Goal: Information Seeking & Learning: Learn about a topic

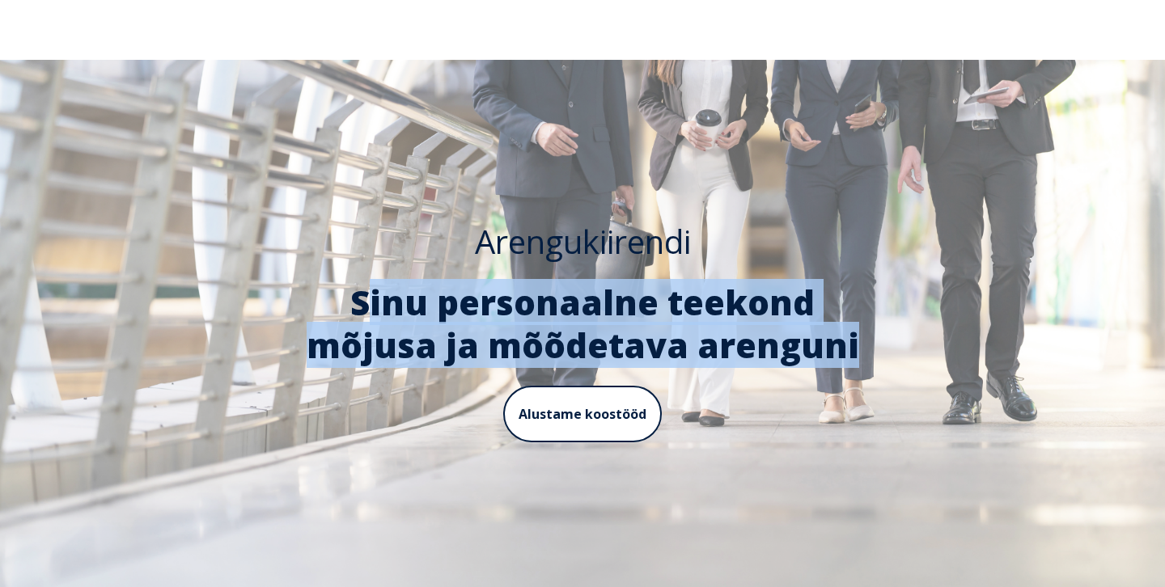
drag, startPoint x: 303, startPoint y: 303, endPoint x: 839, endPoint y: 354, distance: 538.7
click at [839, 354] on h2 "Sinu personaalne teekond mõjusa ja mõõdetava arenguni" at bounding box center [582, 323] width 597 height 85
click at [328, 313] on span "Sinu personaalne teekond mõjusa ja mõõdetava arenguni" at bounding box center [583, 323] width 552 height 89
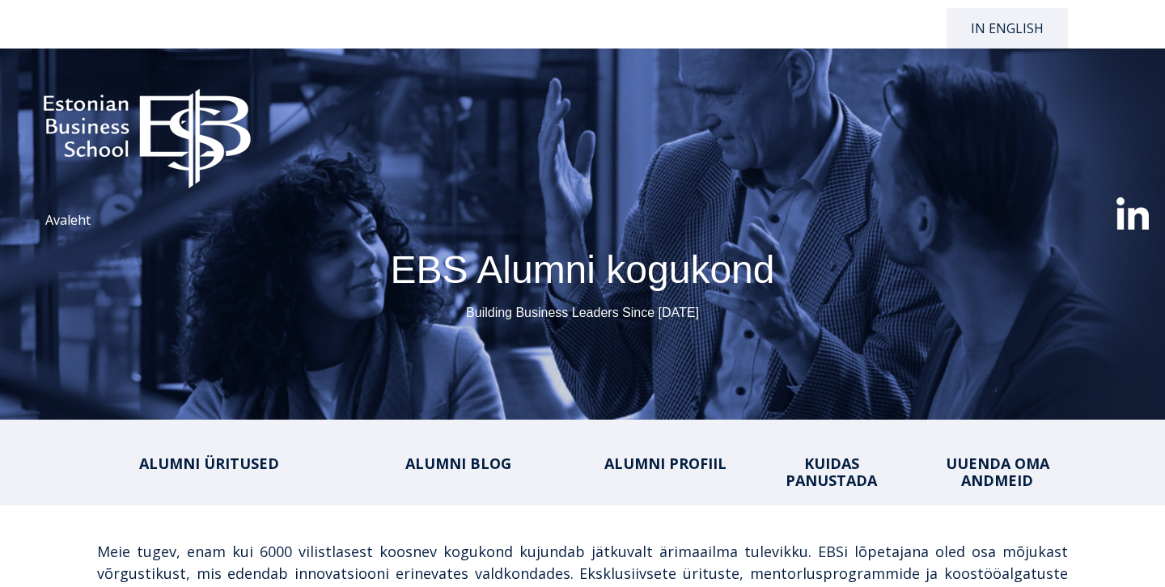
select select "**"
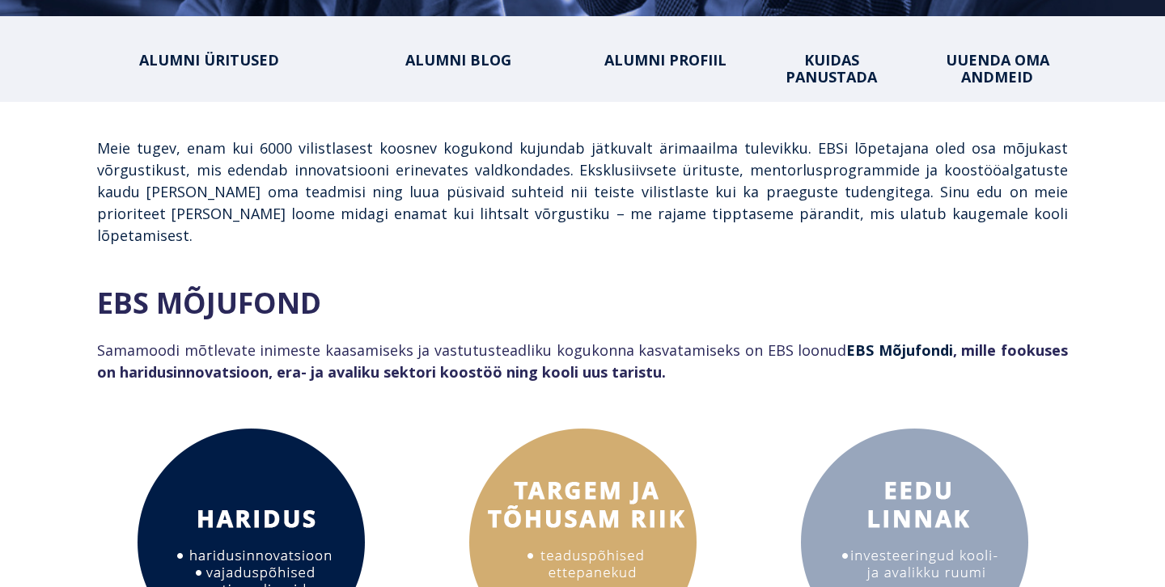
scroll to position [417, 0]
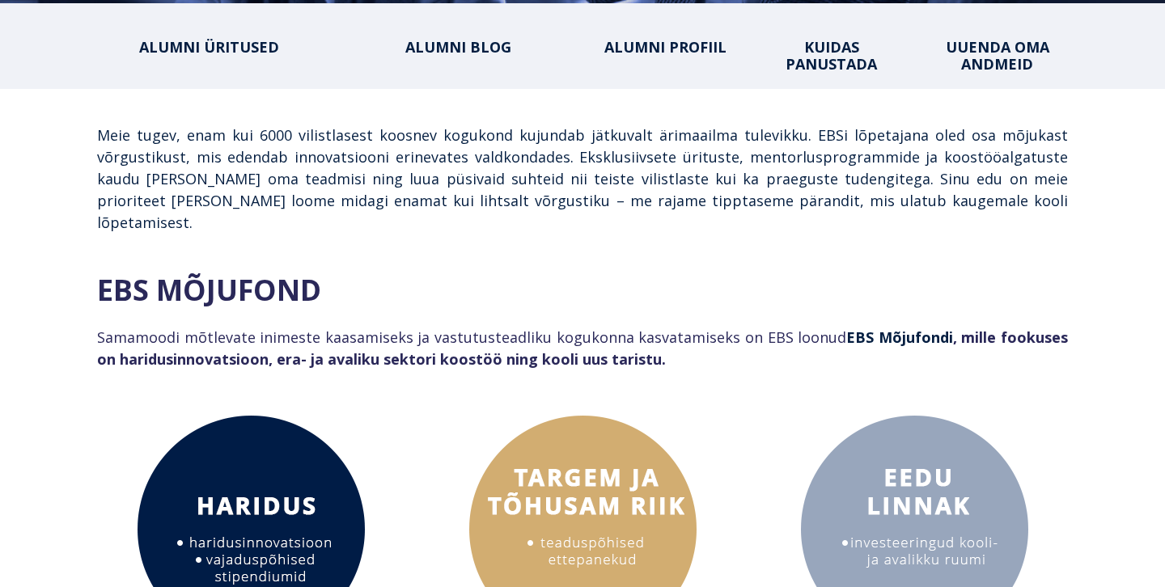
click at [180, 70] on div "ALUMNI ÜRITUSED ALUMNI BLOG ALUMNI PROFIIL KUIDAS PANUSTADA UUENDA OMA ANDMEID" at bounding box center [582, 45] width 971 height 53
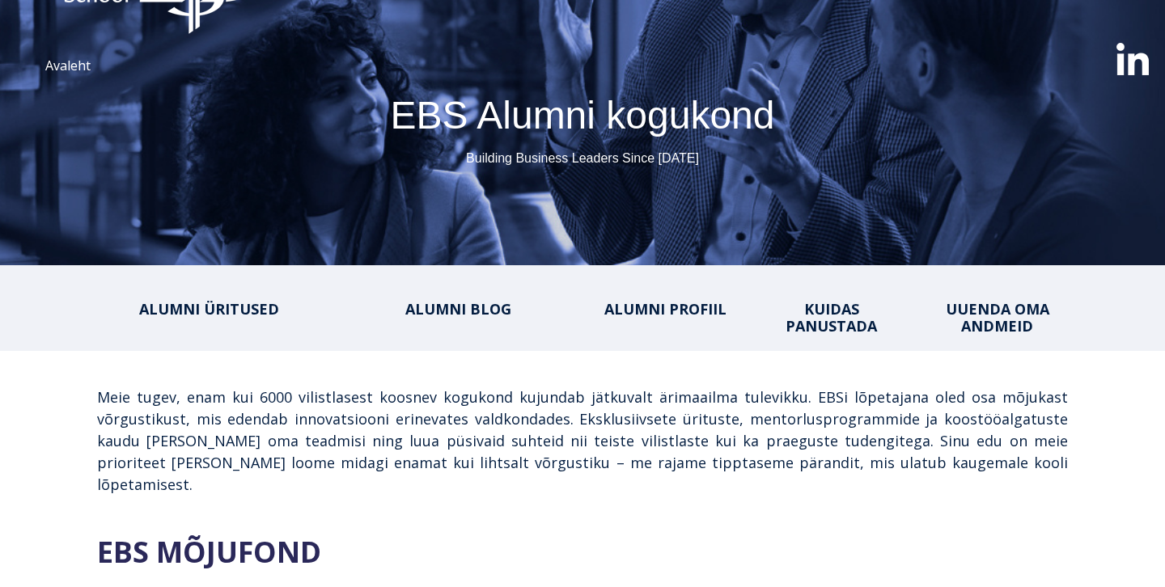
scroll to position [77, 0]
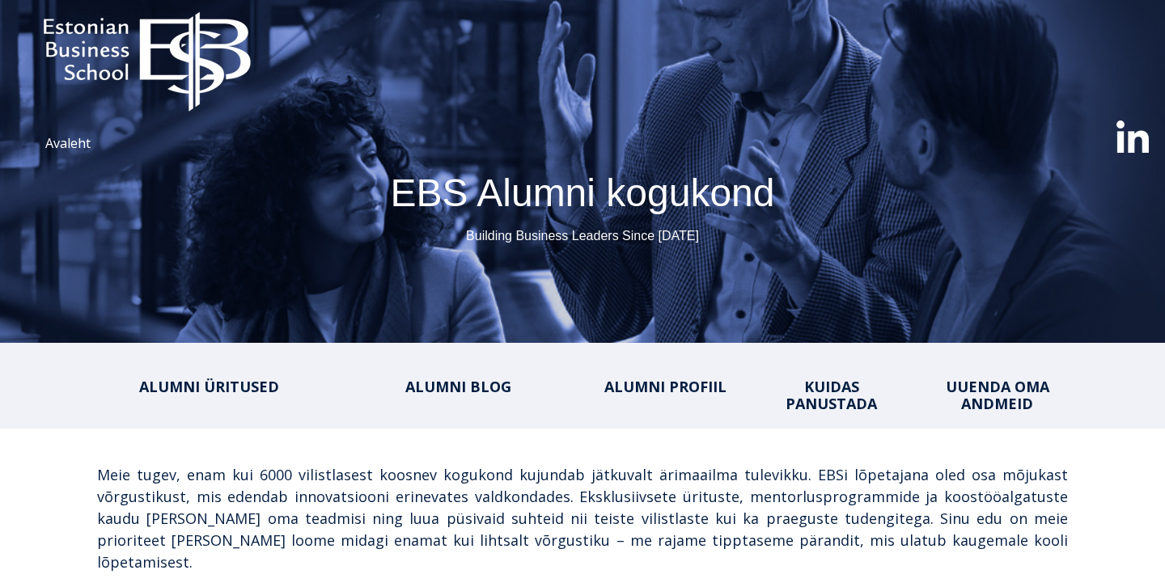
click at [474, 379] on span "ALUMNI BLOG" at bounding box center [458, 386] width 106 height 19
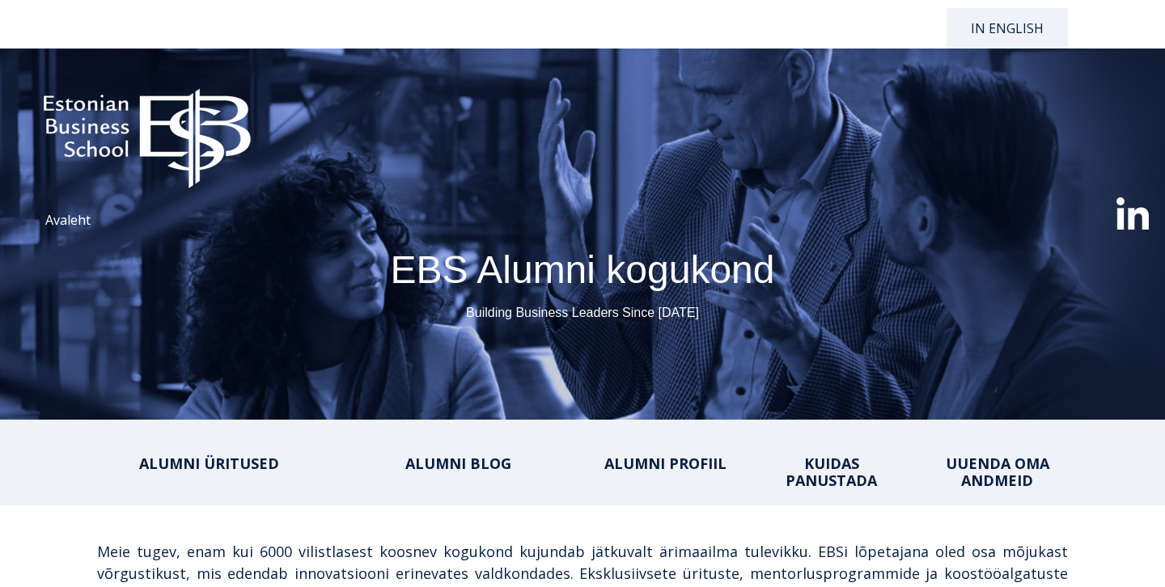
select select "**"
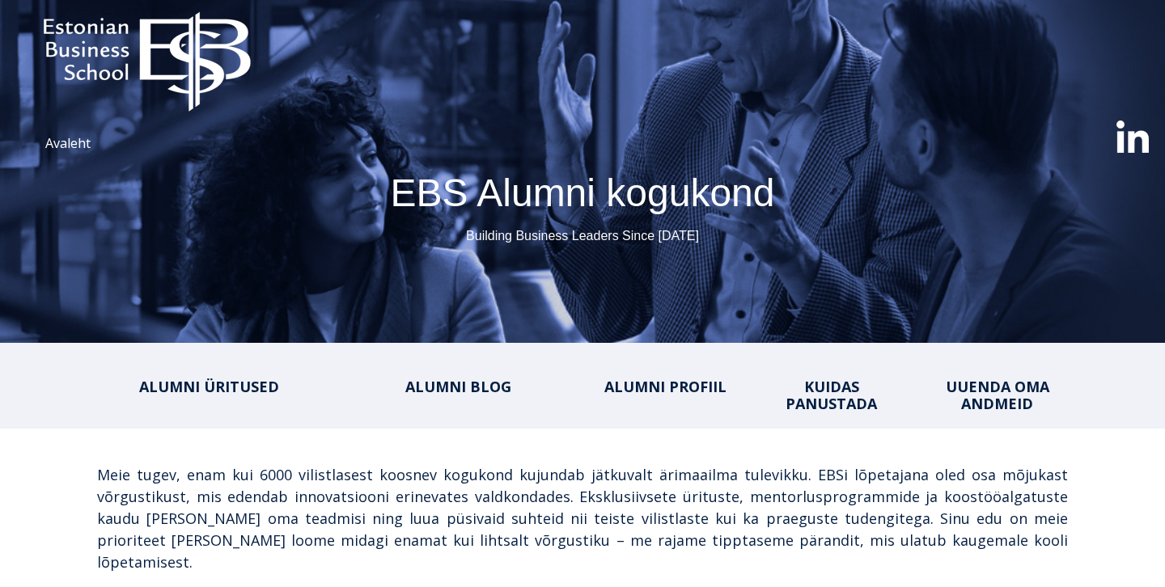
click at [632, 383] on span "ALUMNI PROFIIL" at bounding box center [665, 386] width 122 height 19
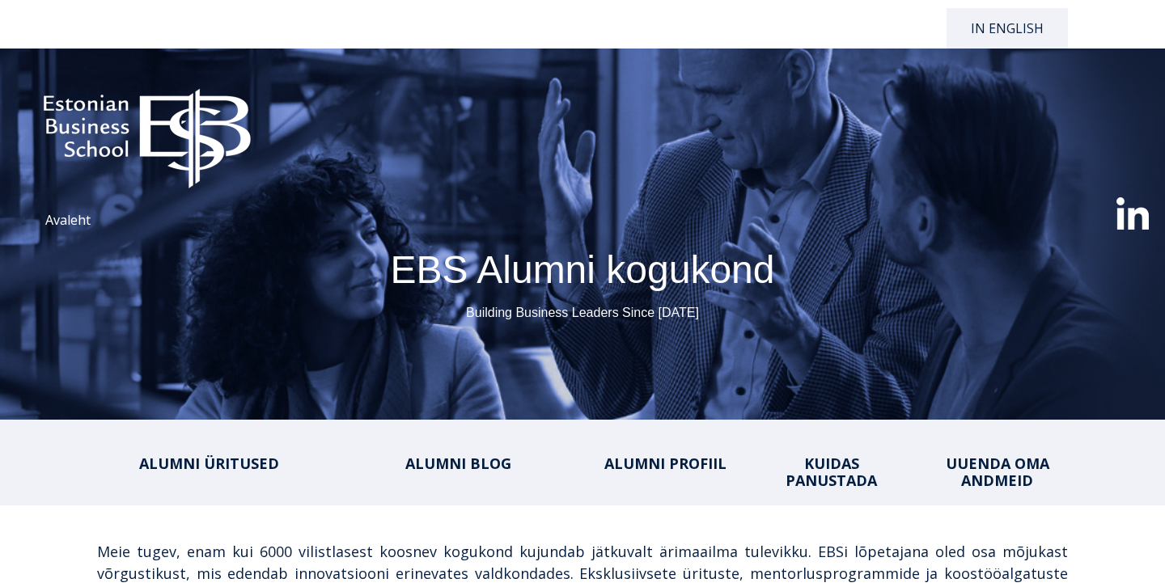
click at [828, 477] on span "KUIDAS PANUSTADA" at bounding box center [830, 472] width 91 height 36
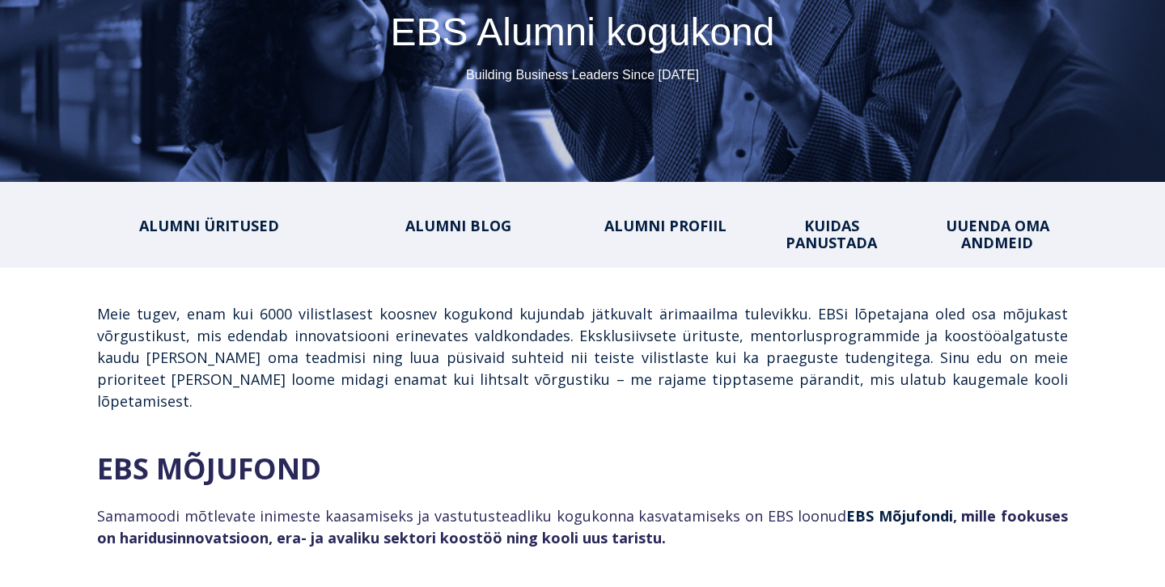
scroll to position [244, 0]
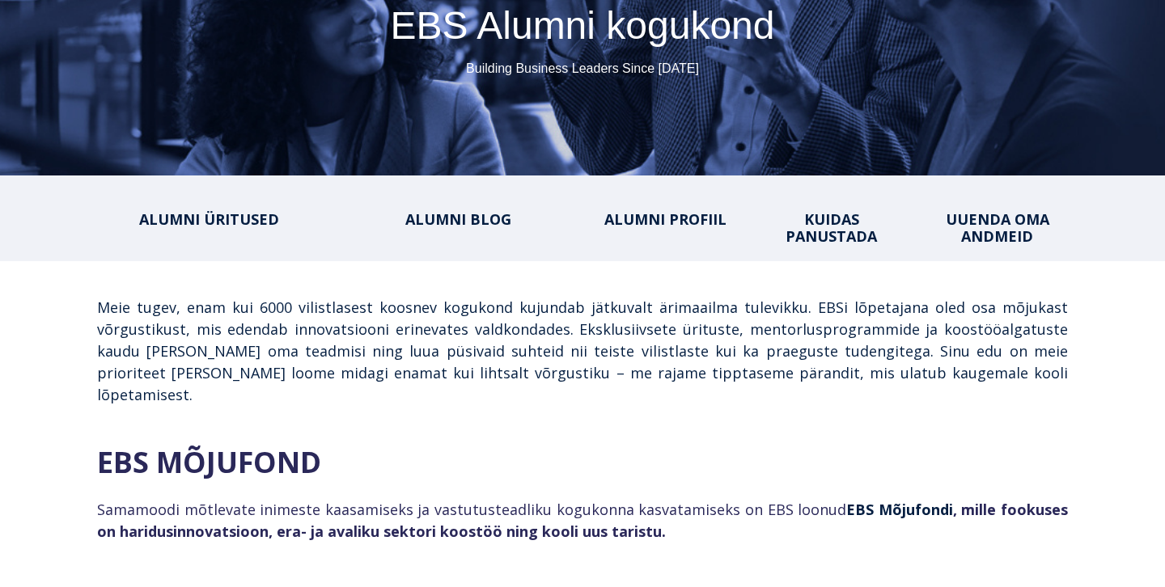
click at [634, 218] on span "ALUMNI PROFIIL" at bounding box center [665, 218] width 122 height 19
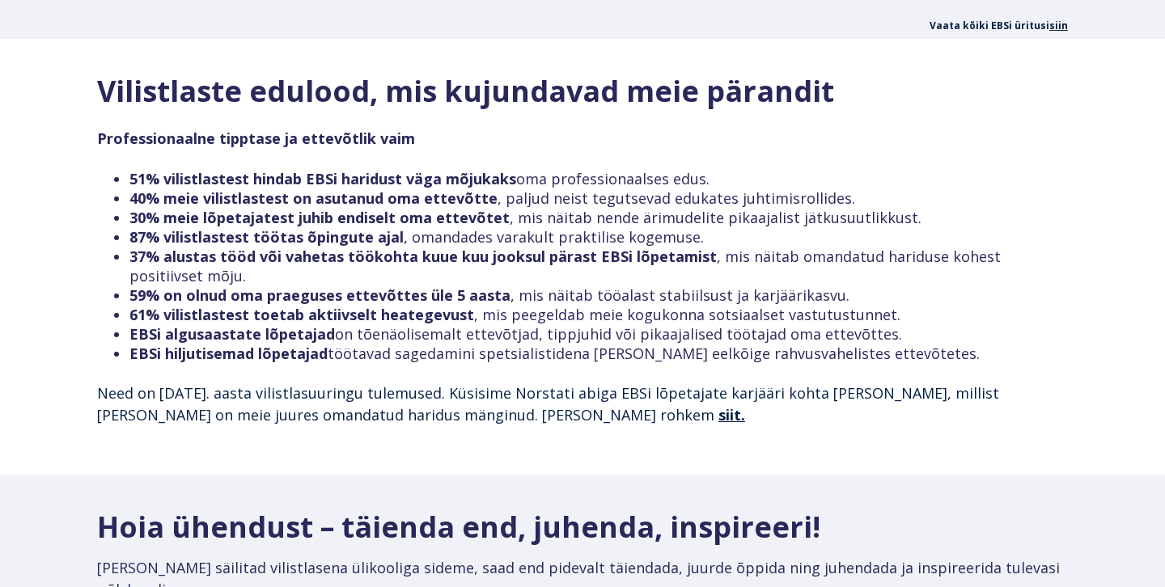
scroll to position [1832, 0]
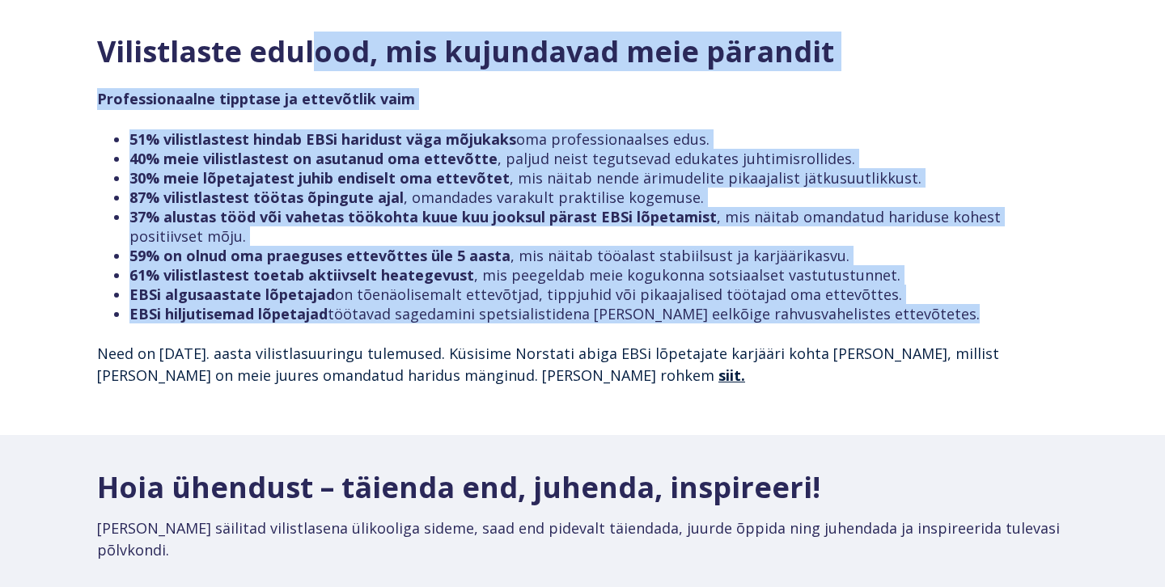
drag, startPoint x: 314, startPoint y: 47, endPoint x: 318, endPoint y: 303, distance: 256.4
click at [318, 303] on span "Vilistlaste edulood, mis kujundavad meie pärandit Professionaalne tipptase ja e…" at bounding box center [582, 227] width 971 height 384
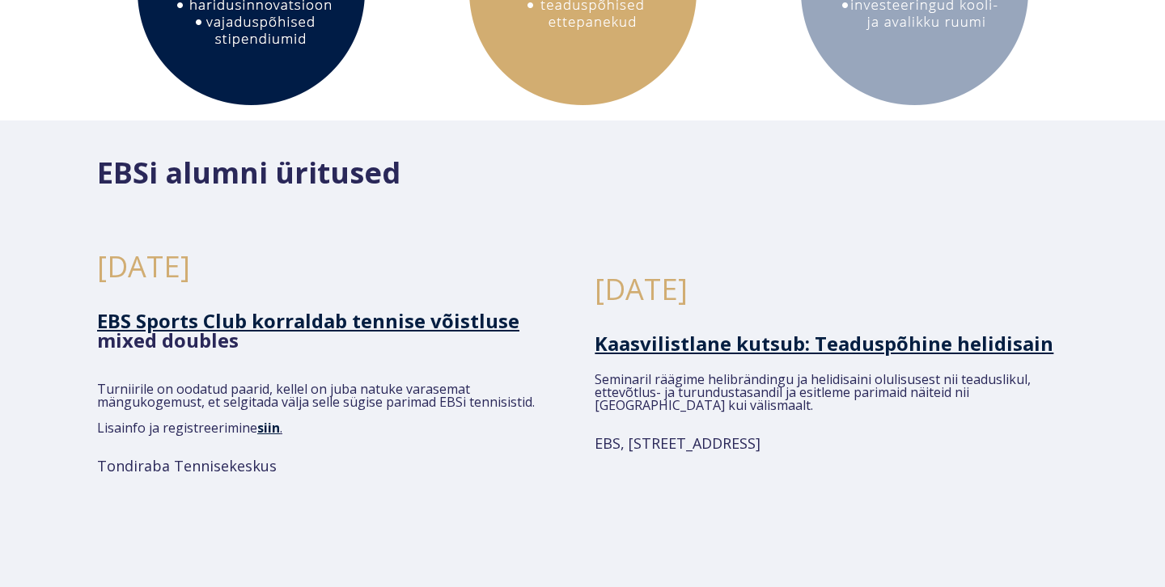
scroll to position [0, 0]
